Goal: Information Seeking & Learning: Find specific fact

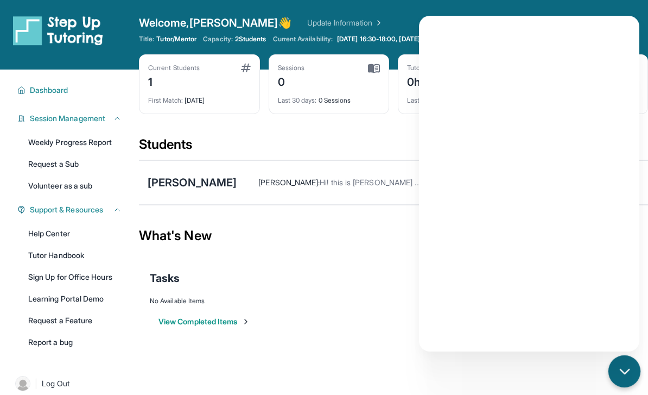
click at [172, 125] on div "Current Students 1 First Match : [DATE] Sessions 0 Last 30 days : 0 Sessions Tu…" at bounding box center [393, 94] width 509 height 81
click at [335, 248] on div "What's New" at bounding box center [393, 236] width 509 height 48
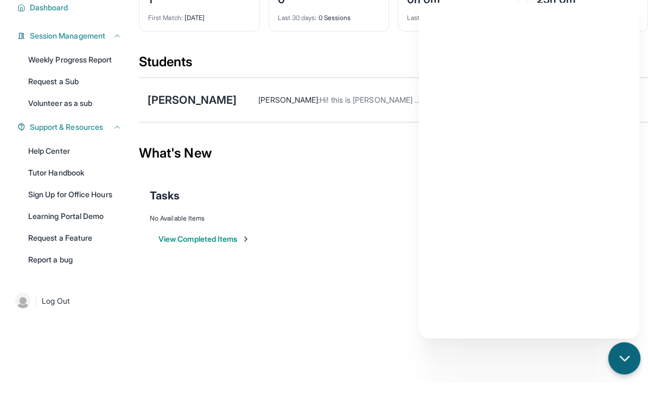
scroll to position [69, 0]
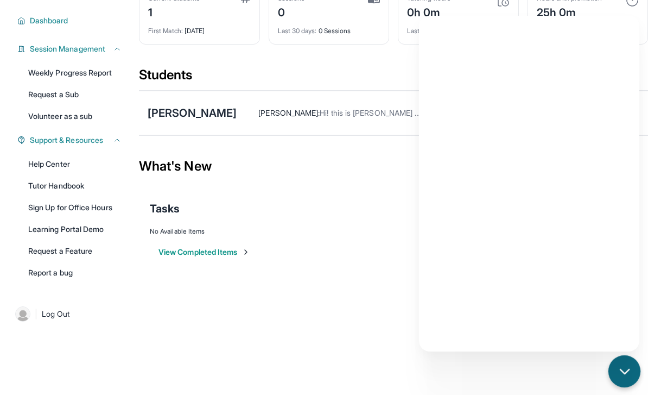
click at [627, 387] on div "chat-button" at bounding box center [625, 371] width 32 height 32
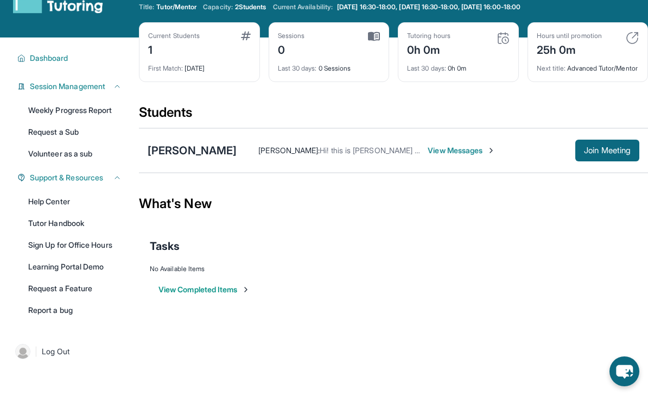
scroll to position [0, 0]
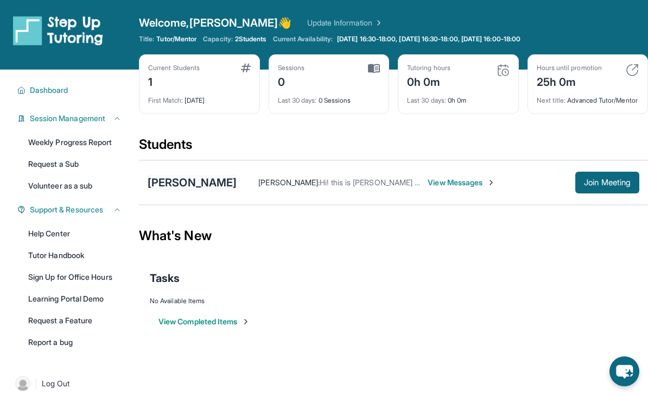
click at [196, 190] on div "[PERSON_NAME]" at bounding box center [192, 182] width 89 height 15
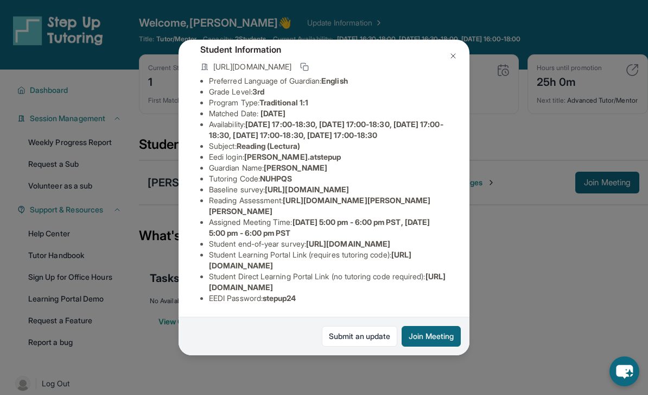
scroll to position [135, 0]
click at [362, 184] on li "Baseline survey : [URL][DOMAIN_NAME]" at bounding box center [328, 189] width 239 height 11
click at [324, 195] on span "[URL][DOMAIN_NAME][PERSON_NAME][PERSON_NAME]" at bounding box center [320, 205] width 222 height 20
click at [319, 195] on span "[URL][DOMAIN_NAME][PERSON_NAME][PERSON_NAME]" at bounding box center [320, 205] width 222 height 20
click at [311, 195] on li "Reading Assessment : https://ql1qcxwx.paperform.co/?id=2025-s12794&name=Daniel%…" at bounding box center [328, 206] width 239 height 22
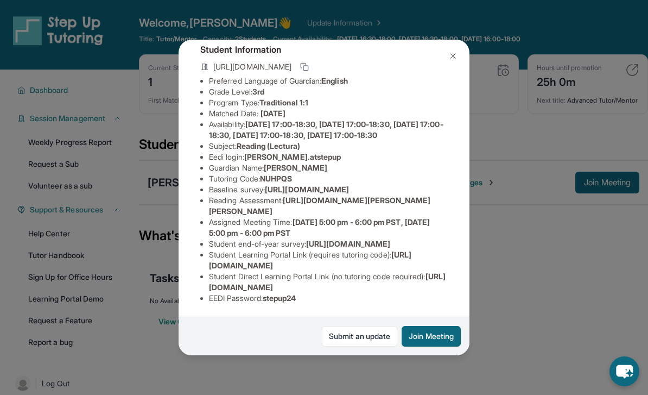
click at [311, 195] on li "Reading Assessment : https://ql1qcxwx.paperform.co/?id=2025-s12794&name=Daniel%…" at bounding box center [328, 206] width 239 height 22
click at [317, 217] on span "[DATE] 5:00 pm - 6:00 pm PST, [DATE] 5:00 pm - 6:00 pm PST" at bounding box center [319, 227] width 221 height 20
click at [353, 217] on li "Assigned Meeting Time : Tuesday 5:00 pm - 6:00 pm PST, Thursday 5:00 pm - 6:00 …" at bounding box center [328, 228] width 239 height 22
drag, startPoint x: 354, startPoint y: 206, endPoint x: 364, endPoint y: 207, distance: 9.3
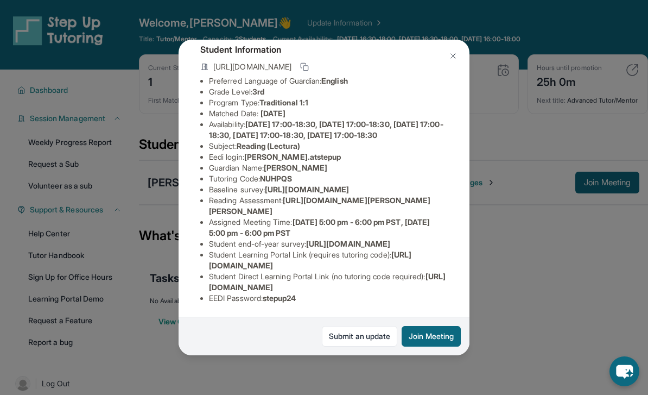
click at [369, 217] on li "Assigned Meeting Time : Tuesday 5:00 pm - 6:00 pm PST, Thursday 5:00 pm - 6:00 …" at bounding box center [328, 228] width 239 height 22
click at [418, 238] on li "Student end-of-year survey : https://airtable.com/apprlfn8WjpjBUn2G/shrlTUKpjWE…" at bounding box center [328, 243] width 239 height 11
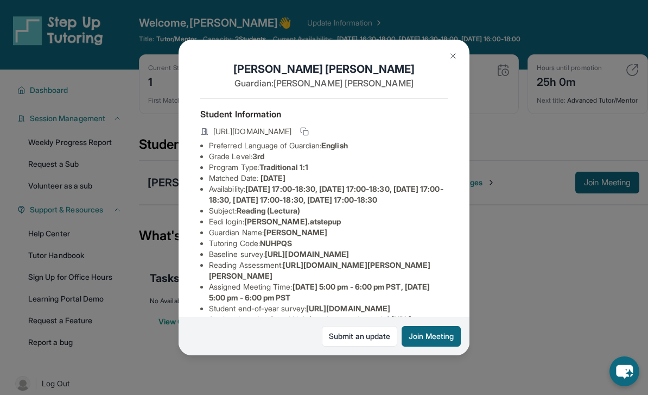
scroll to position [0, 0]
click at [309, 127] on icon at bounding box center [304, 131] width 9 height 9
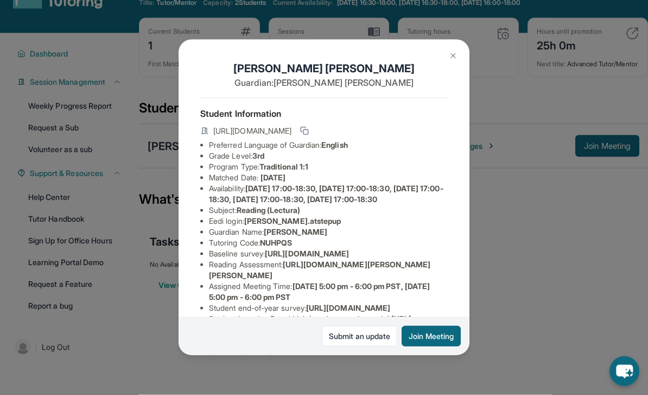
scroll to position [48, 0]
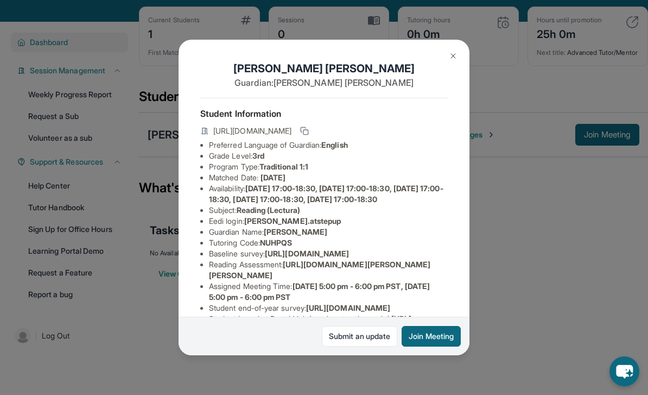
click at [100, 29] on div "[PERSON_NAME] Guardian: [PERSON_NAME] Student Information [URL][DOMAIN_NAME] Pr…" at bounding box center [324, 197] width 648 height 395
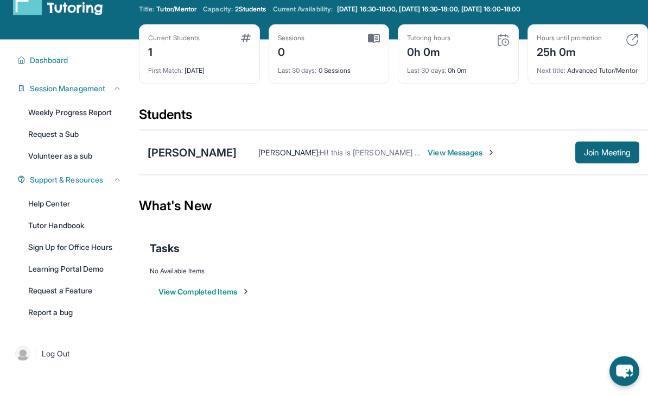
scroll to position [0, 0]
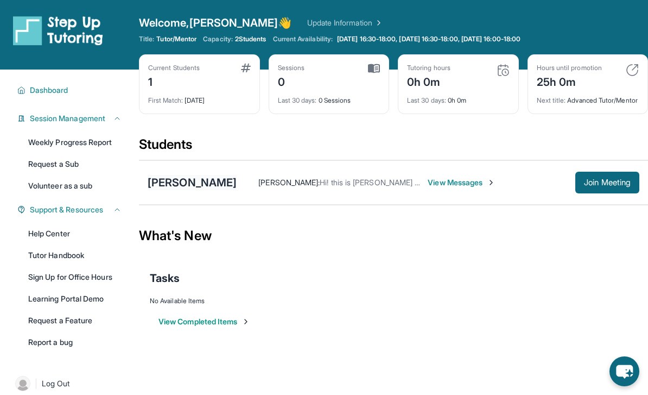
click at [159, 190] on div "[PERSON_NAME]" at bounding box center [192, 182] width 89 height 15
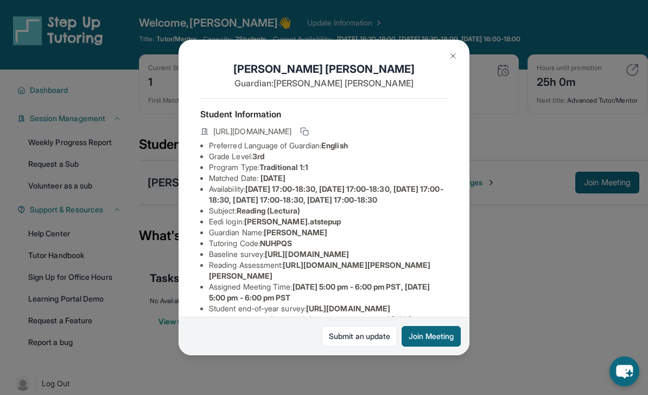
click at [311, 125] on button at bounding box center [304, 131] width 13 height 13
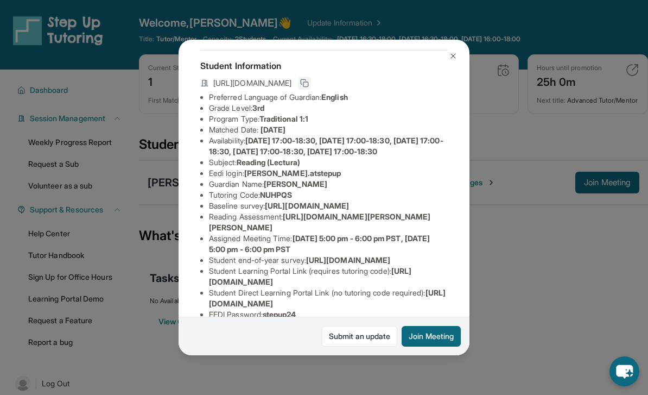
scroll to position [49, 0]
click at [457, 52] on img at bounding box center [453, 56] width 9 height 9
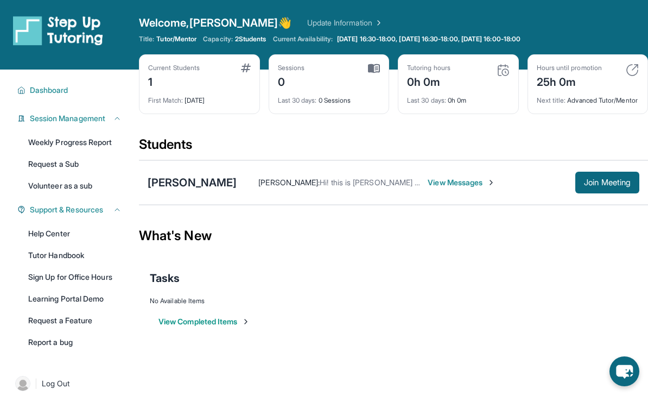
click at [622, 370] on icon "chat-button" at bounding box center [624, 372] width 17 height 14
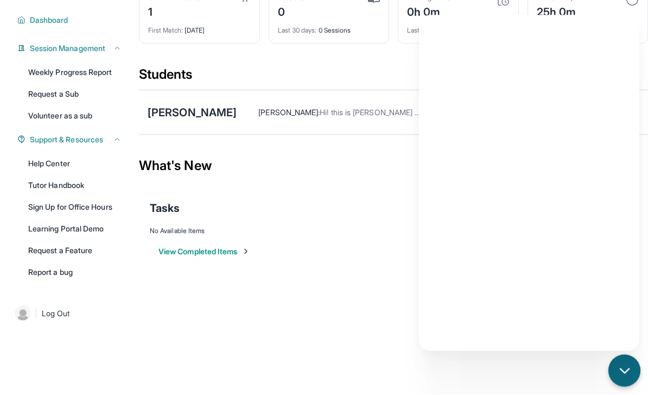
scroll to position [103, 0]
click at [185, 105] on div "[PERSON_NAME]" at bounding box center [192, 112] width 89 height 15
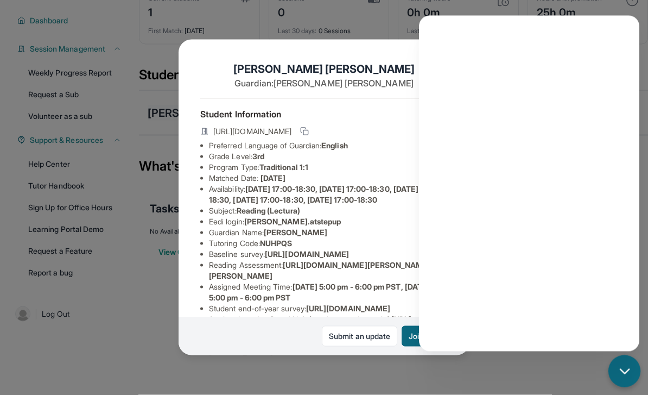
scroll to position [103, 0]
click at [611, 369] on div "chat-button" at bounding box center [625, 371] width 32 height 32
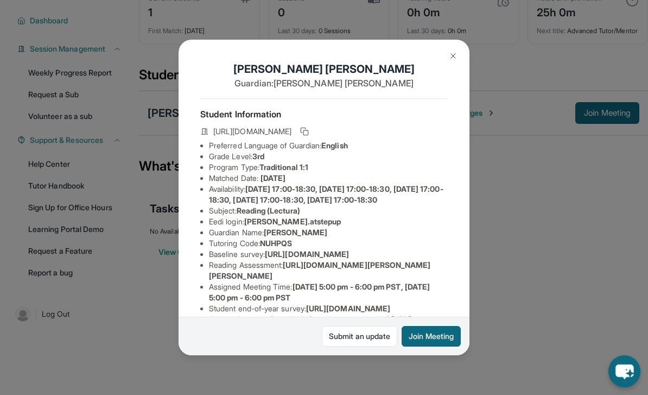
scroll to position [0, 0]
click at [309, 127] on icon at bounding box center [304, 131] width 9 height 9
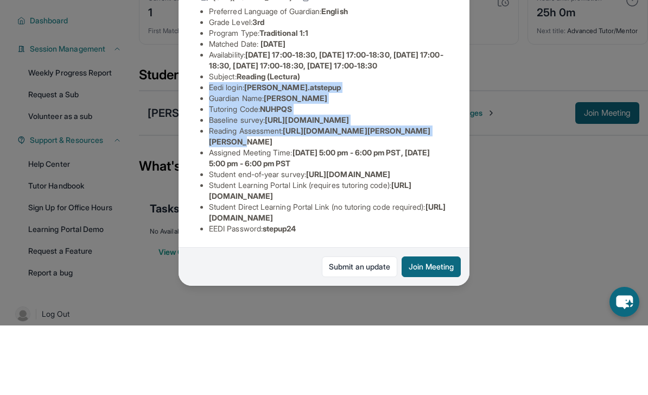
click at [293, 217] on li "Assigned Meeting Time : Tuesday 5:00 pm - 6:00 pm PST, Thursday 5:00 pm - 6:00 …" at bounding box center [328, 228] width 239 height 22
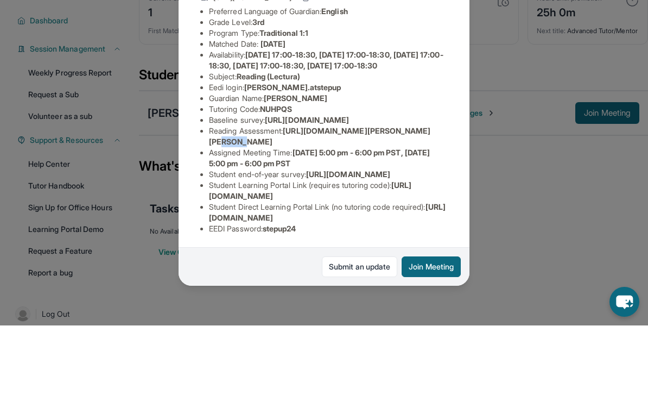
click at [325, 195] on span "[URL][DOMAIN_NAME][PERSON_NAME][PERSON_NAME]" at bounding box center [320, 205] width 222 height 20
click at [449, 68] on div "[PERSON_NAME] Guardian: [PERSON_NAME] Student Information [URL][DOMAIN_NAME] Pr…" at bounding box center [324, 198] width 291 height 316
click at [451, 64] on div "[PERSON_NAME] Guardian: [PERSON_NAME] Student Information [URL][DOMAIN_NAME] Pr…" at bounding box center [324, 198] width 291 height 316
click at [452, 56] on div "[PERSON_NAME] Guardian: [PERSON_NAME] Student Information [URL][DOMAIN_NAME] Pr…" at bounding box center [324, 198] width 291 height 316
click at [454, 59] on div "[PERSON_NAME] Guardian: [PERSON_NAME] Student Information [URL][DOMAIN_NAME] Pr…" at bounding box center [324, 198] width 291 height 316
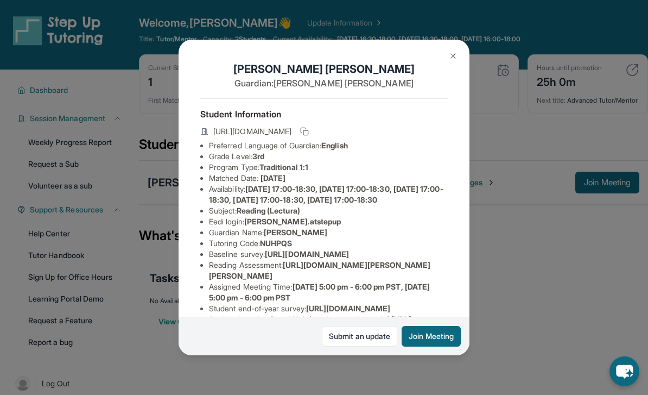
scroll to position [0, 391]
click at [455, 52] on img at bounding box center [453, 56] width 9 height 9
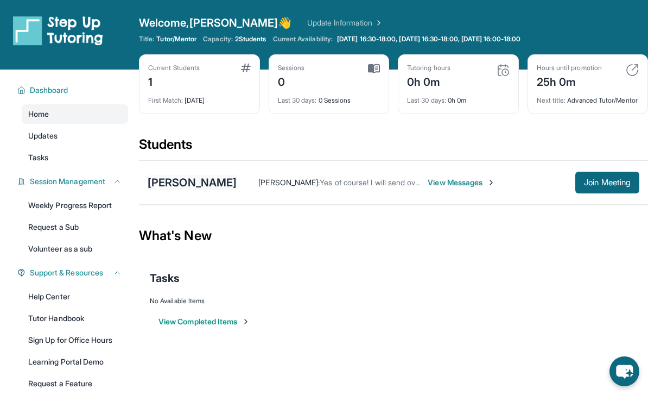
click at [195, 190] on div "[PERSON_NAME]" at bounding box center [192, 182] width 89 height 15
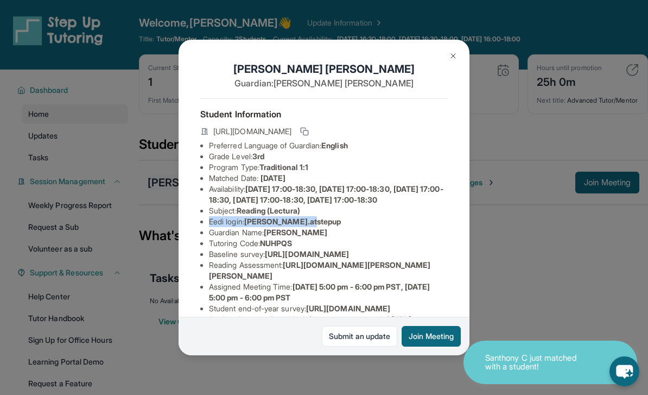
click at [287, 221] on span "[PERSON_NAME].atstepup" at bounding box center [292, 221] width 97 height 9
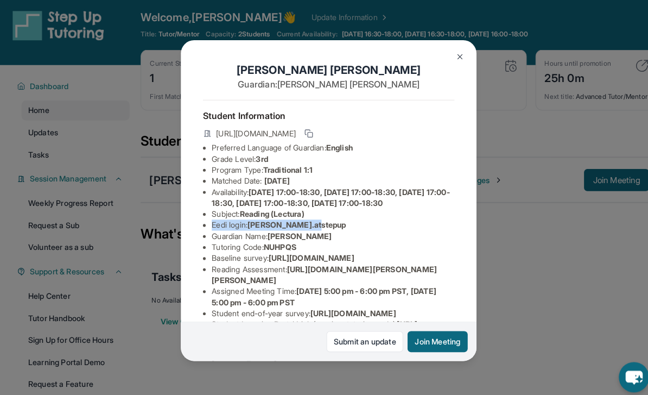
click at [383, 183] on li "Availability: [DATE] 17:00-18:30, [DATE] 17:00-18:30, [DATE] 17:00-18:30, [DATE…" at bounding box center [328, 194] width 239 height 22
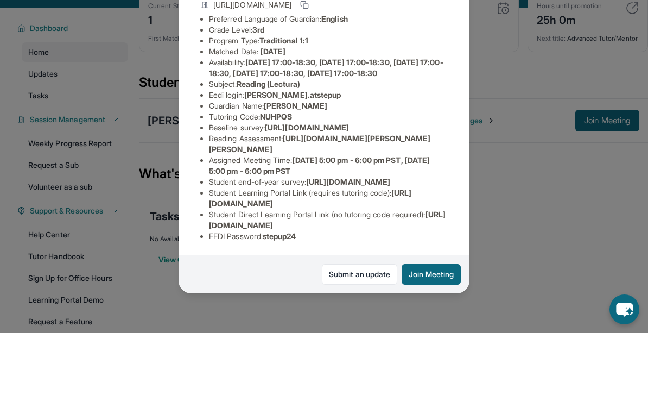
click at [454, 60] on div "[PERSON_NAME] Guardian: [PERSON_NAME] Student Information [URL][DOMAIN_NAME] Pr…" at bounding box center [324, 198] width 291 height 316
click at [443, 65] on div "[PERSON_NAME] Guardian: [PERSON_NAME] Student Information [URL][DOMAIN_NAME] Pr…" at bounding box center [324, 198] width 291 height 316
click at [442, 65] on div "[PERSON_NAME] Guardian: [PERSON_NAME] Student Information [URL][DOMAIN_NAME] Pr…" at bounding box center [324, 198] width 291 height 316
